Goal: Information Seeking & Learning: Find specific fact

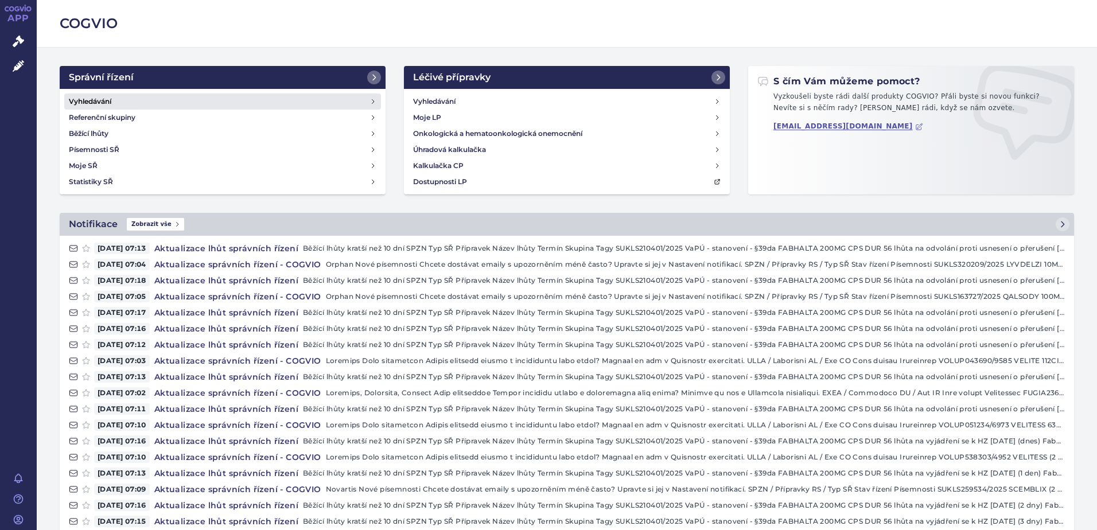
click at [256, 106] on link "Vyhledávání" at bounding box center [222, 102] width 317 height 16
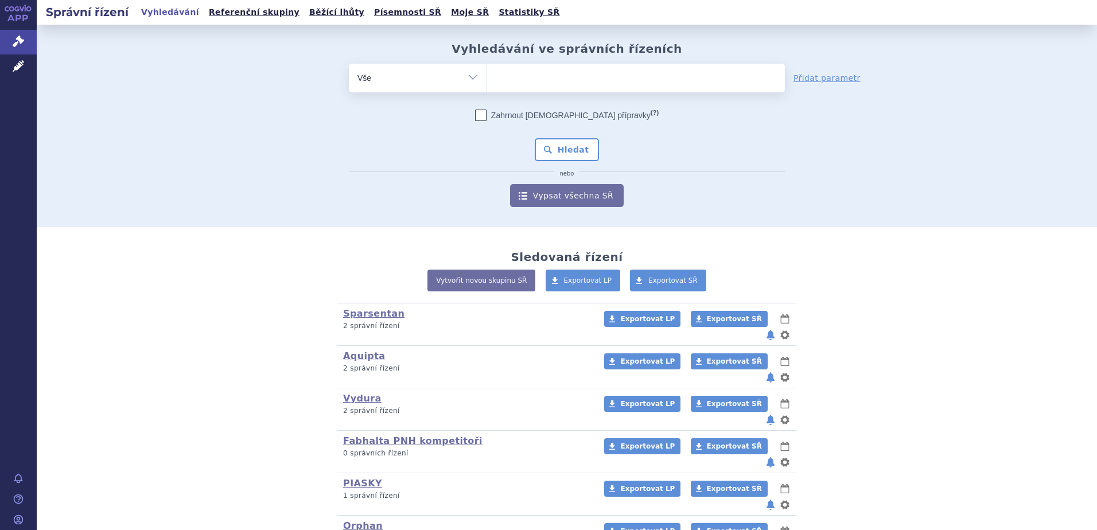
click at [498, 81] on ul at bounding box center [636, 76] width 298 height 24
click at [487, 81] on select at bounding box center [486, 77] width 1 height 29
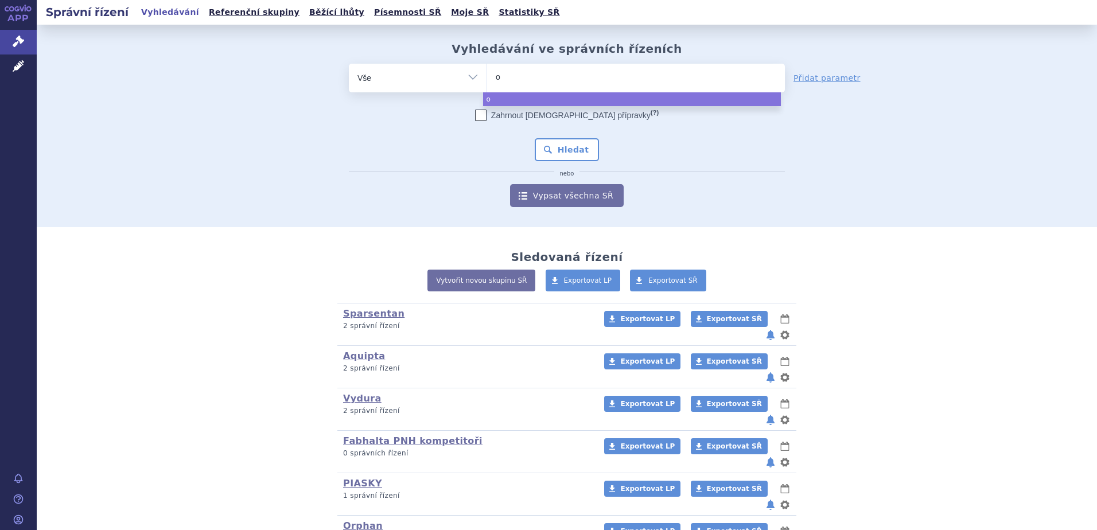
type input "om"
type input "omj"
type input "omjj"
type input "omjjara"
select select "omjjara"
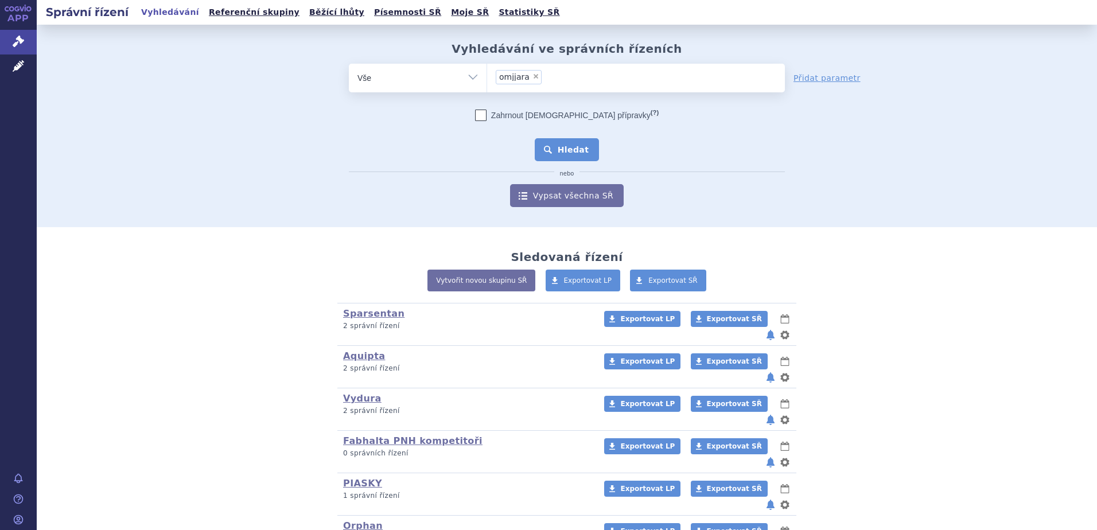
click at [562, 143] on button "Hledat" at bounding box center [567, 149] width 65 height 23
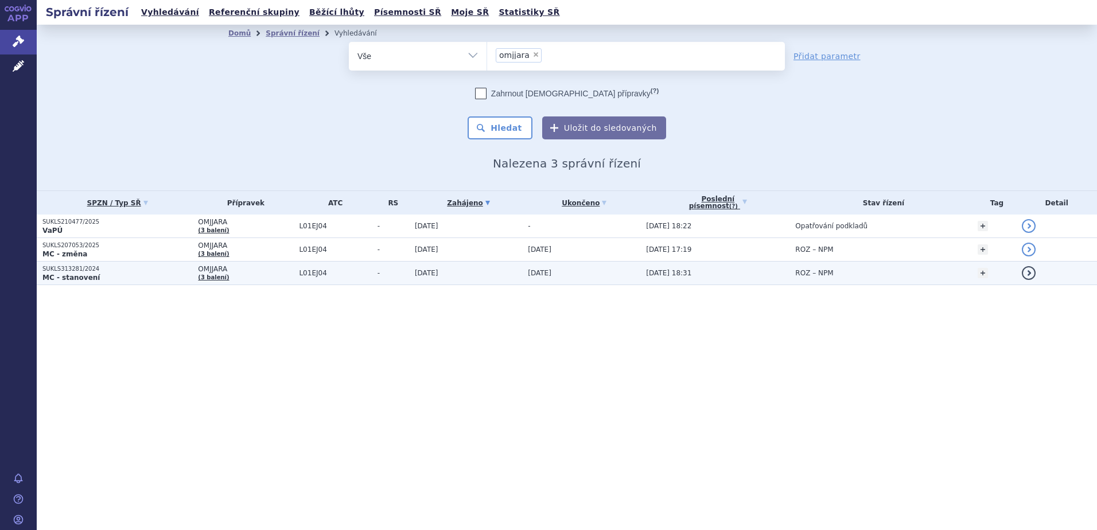
click at [150, 275] on p "MC - stanovení" at bounding box center [117, 277] width 150 height 9
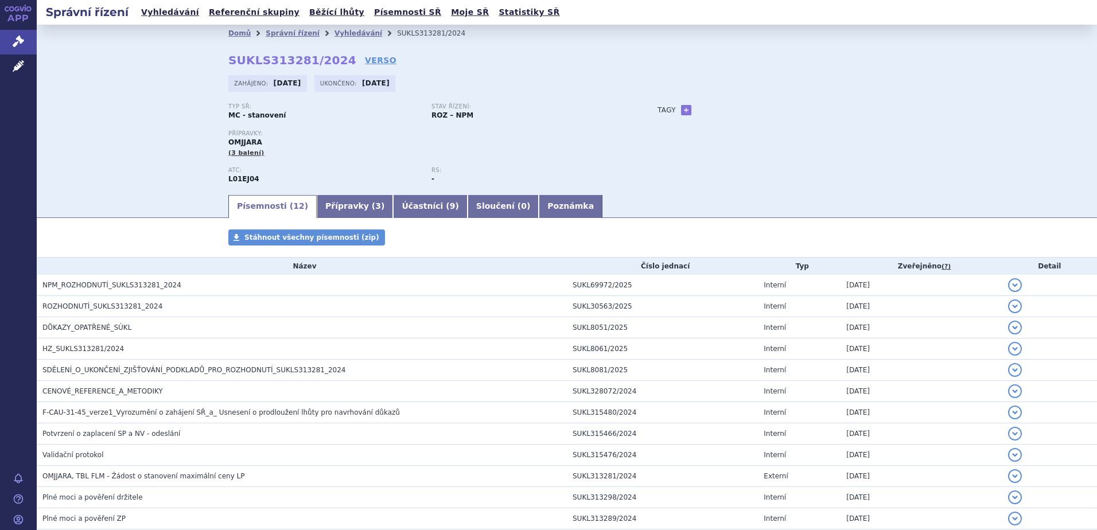
scroll to position [68, 0]
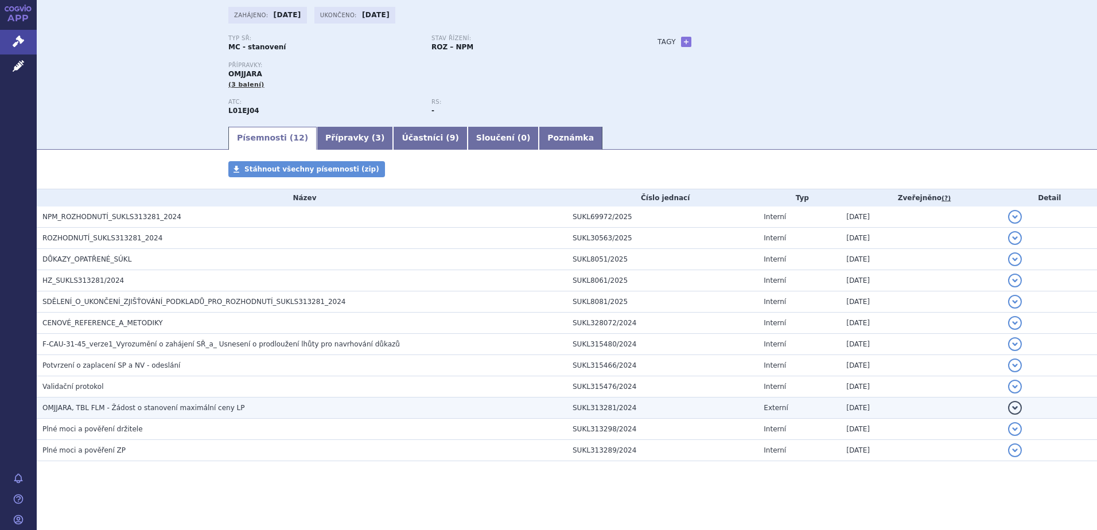
click at [150, 408] on span "OMJJARA, TBL FLM - Žádost o stanovení maximální ceny LP" at bounding box center [143, 408] width 202 height 8
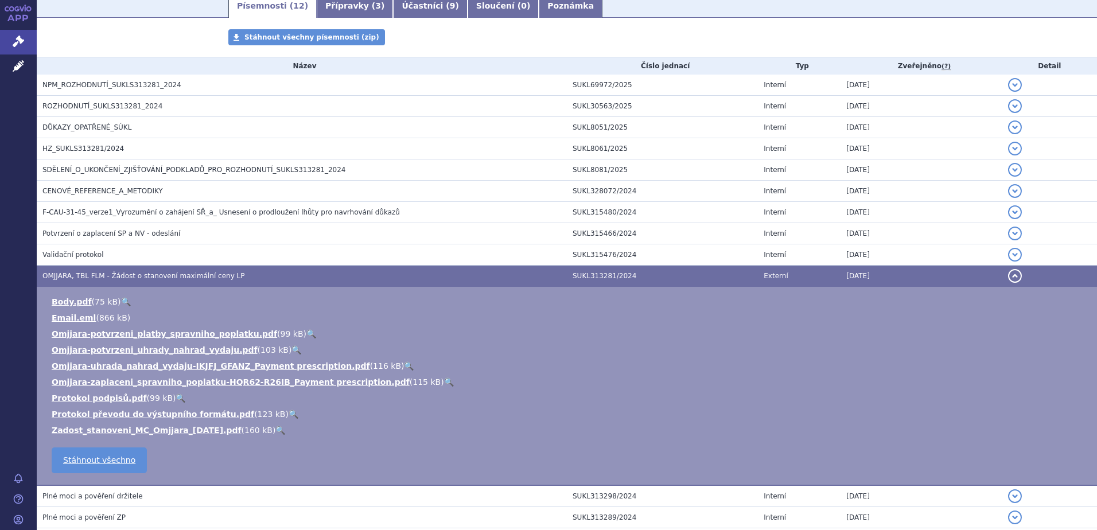
scroll to position [221, 0]
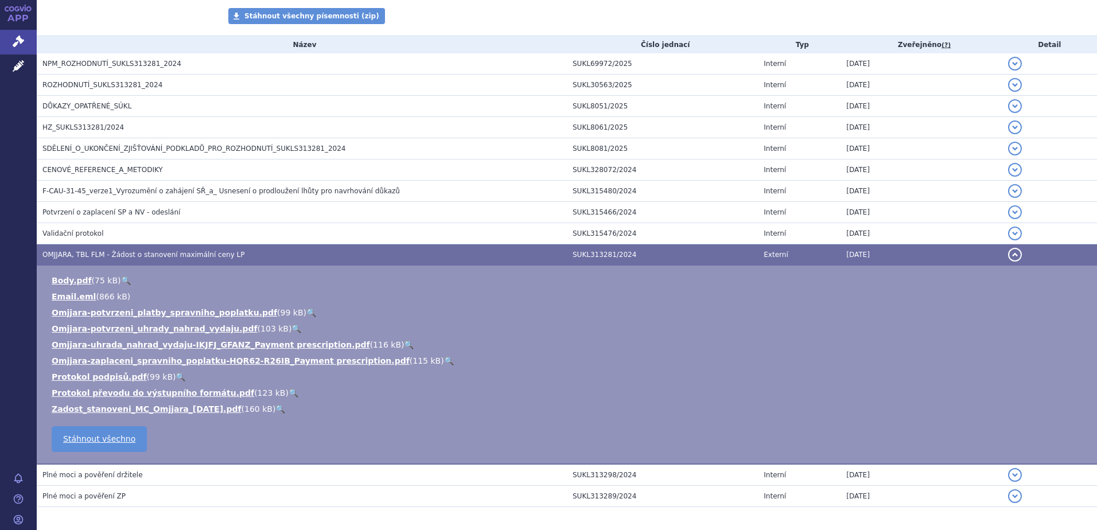
click at [275, 408] on link "🔍" at bounding box center [280, 408] width 10 height 9
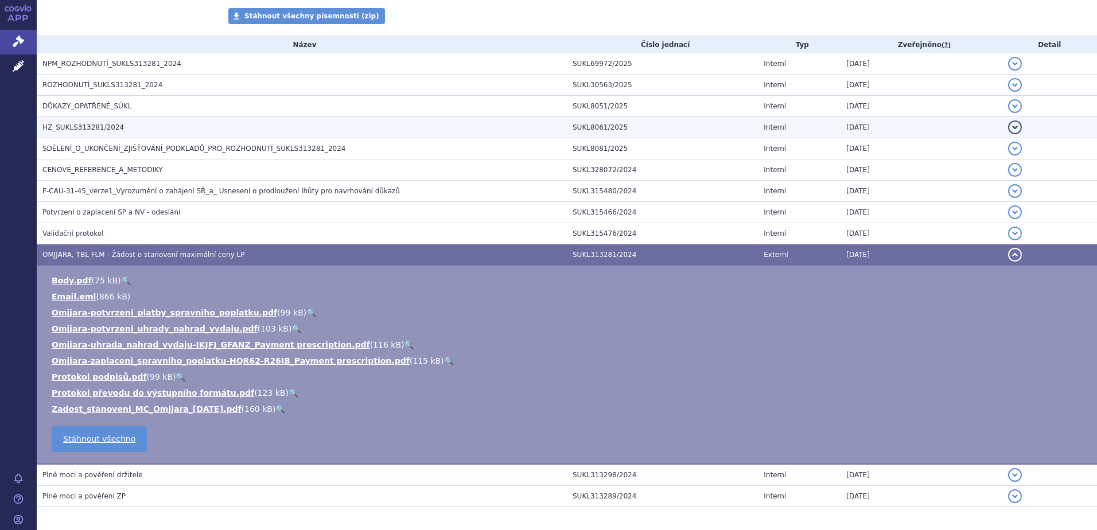
click at [145, 130] on h3 "HZ_SUKLS313281/2024" at bounding box center [304, 127] width 524 height 11
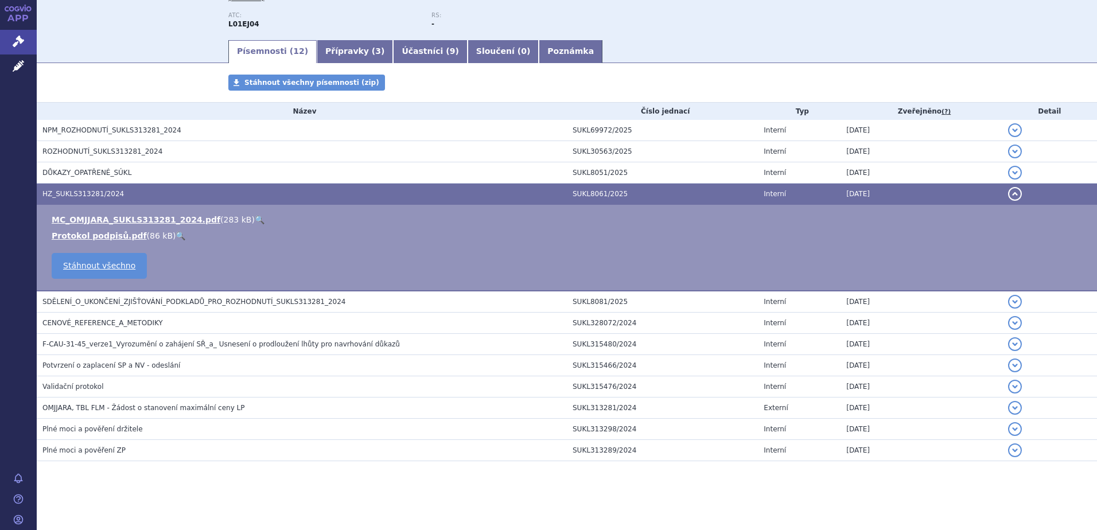
click at [255, 217] on link "🔍" at bounding box center [260, 219] width 10 height 9
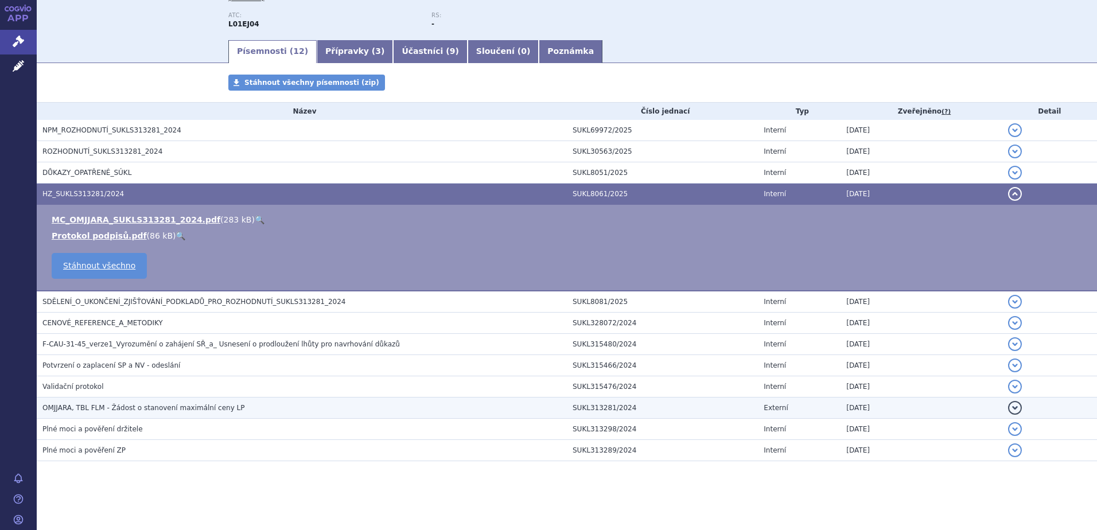
click at [225, 404] on h3 "OMJJARA, TBL FLM - Žádost o stanovení maximální ceny LP" at bounding box center [304, 407] width 524 height 11
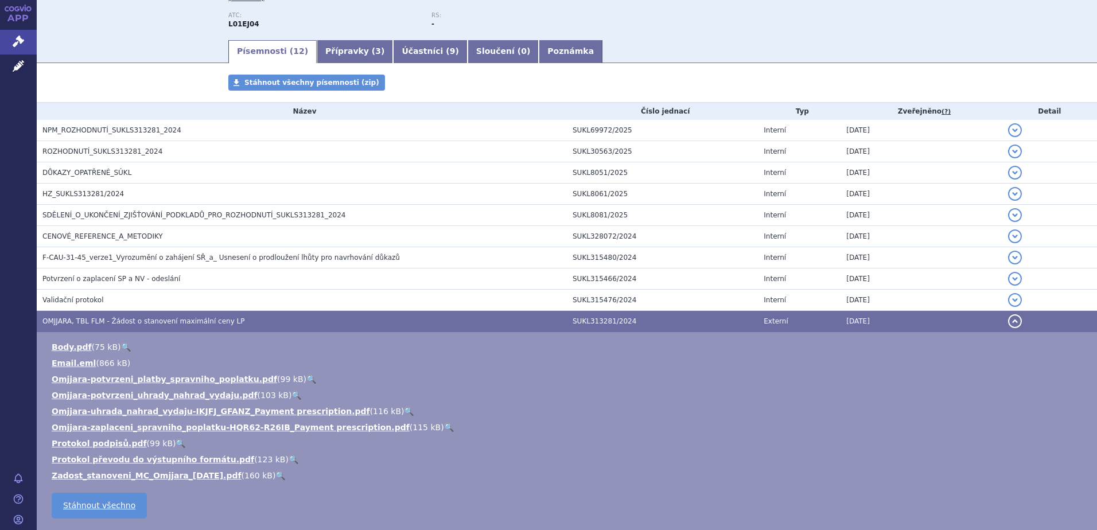
click at [121, 344] on link "🔍" at bounding box center [126, 346] width 10 height 9
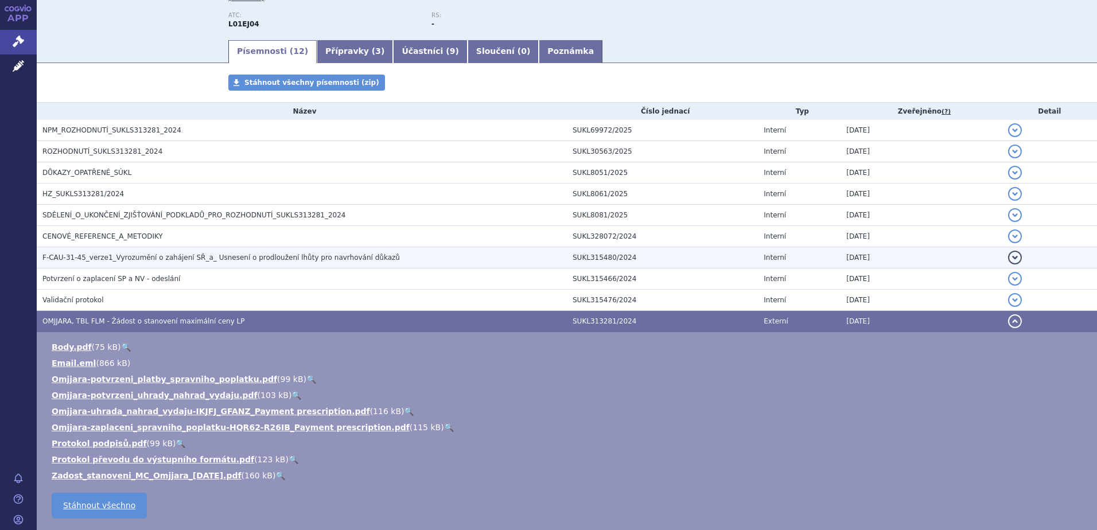
click at [163, 266] on td "F-CAU-31-45_verze1_Vyrozumění o zahájení SŘ_a_ Usnesení o prodloužení lhůty pro…" at bounding box center [302, 257] width 530 height 21
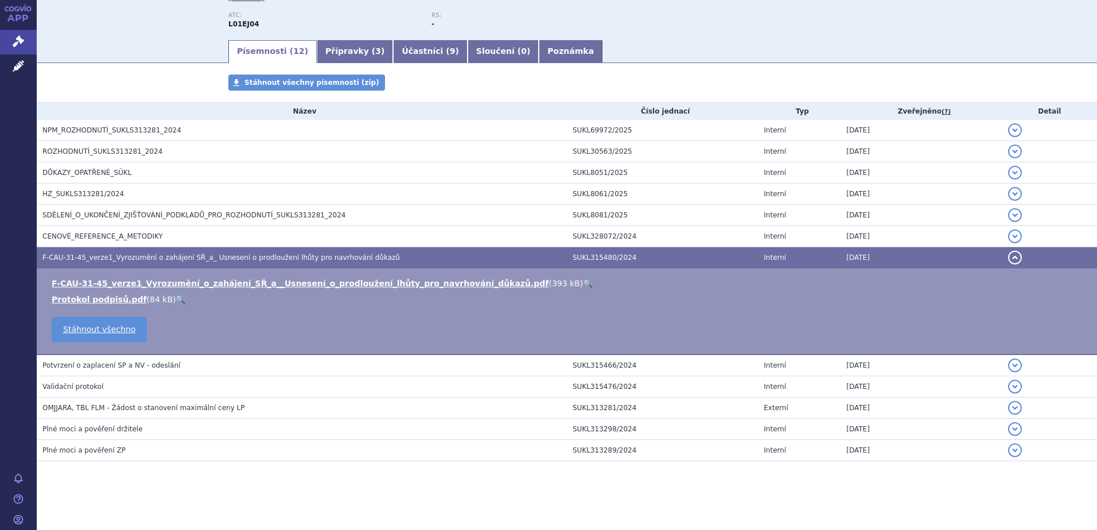
click at [583, 285] on link "🔍" at bounding box center [588, 283] width 10 height 9
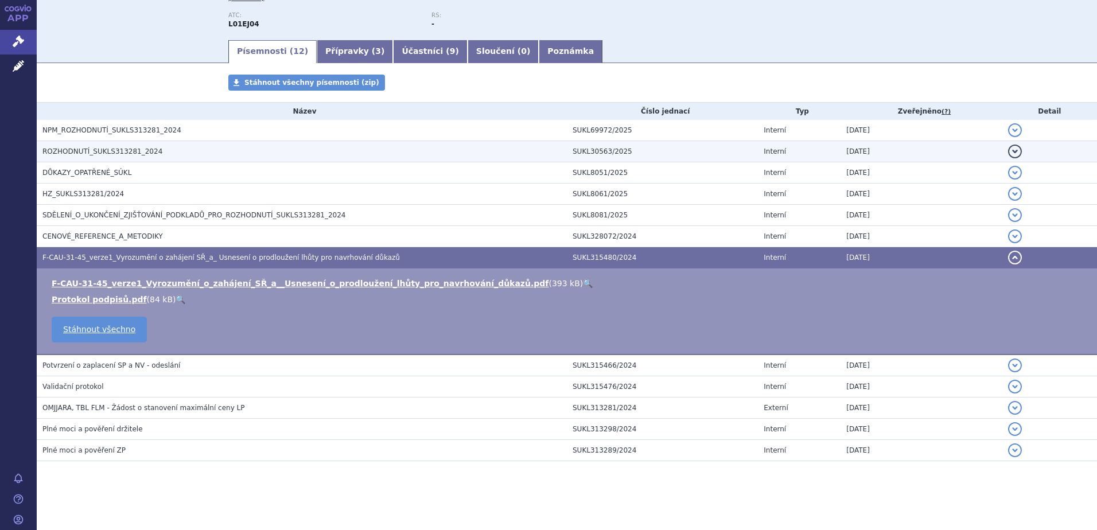
click at [342, 145] on td "ROZHODNUTÍ_SUKLS313281_2024" at bounding box center [302, 151] width 530 height 21
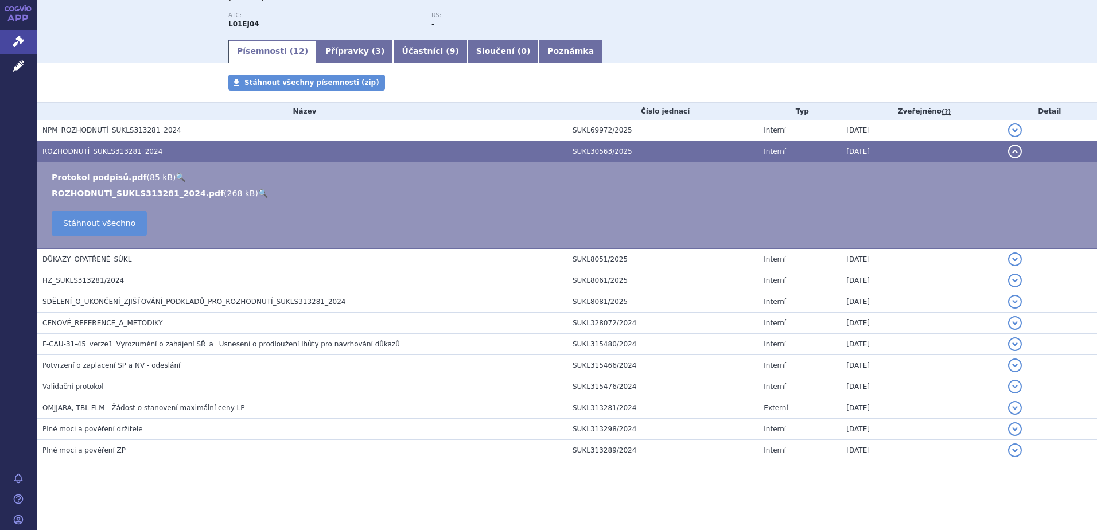
click at [258, 192] on link "🔍" at bounding box center [263, 193] width 10 height 9
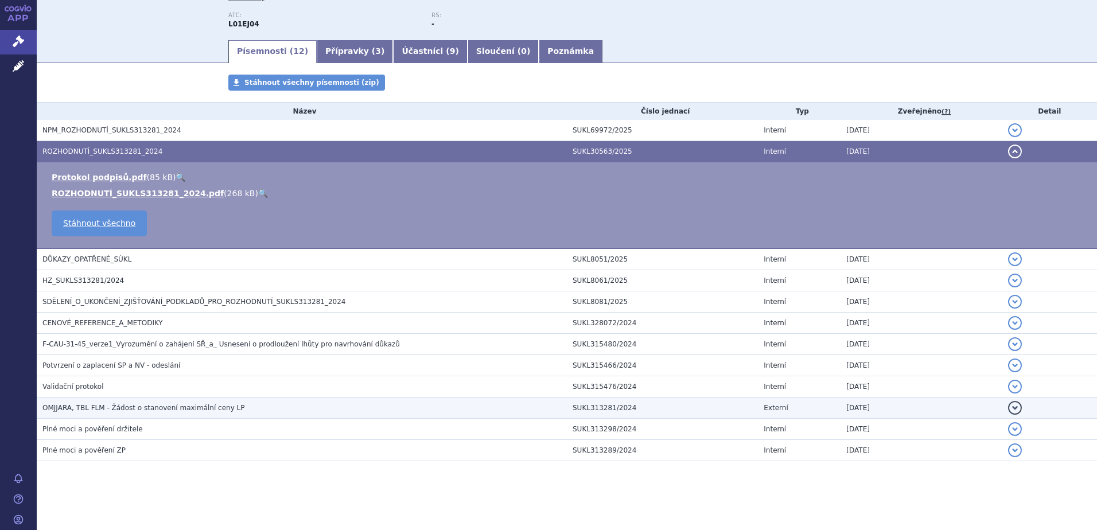
click at [142, 400] on td "OMJJARA, TBL FLM - Žádost o stanovení maximální ceny LP" at bounding box center [302, 408] width 530 height 21
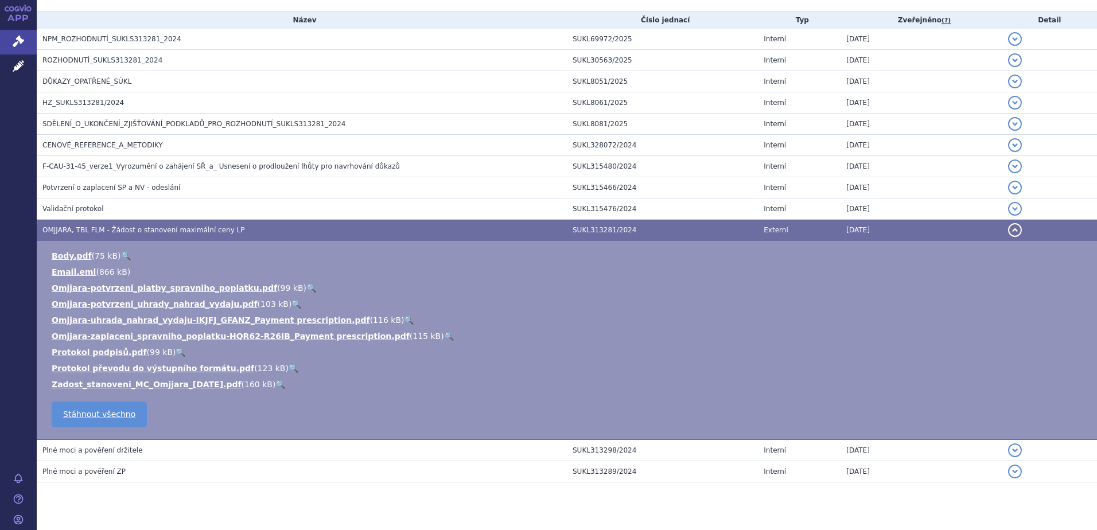
scroll to position [267, 0]
